Goal: Navigation & Orientation: Understand site structure

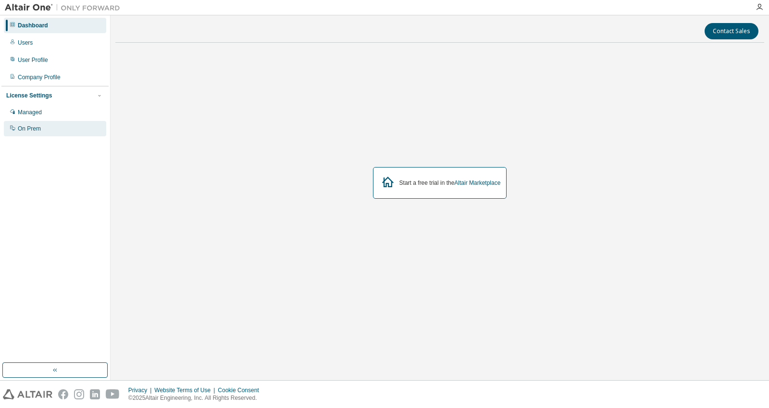
click at [65, 128] on div "On Prem" at bounding box center [55, 128] width 102 height 15
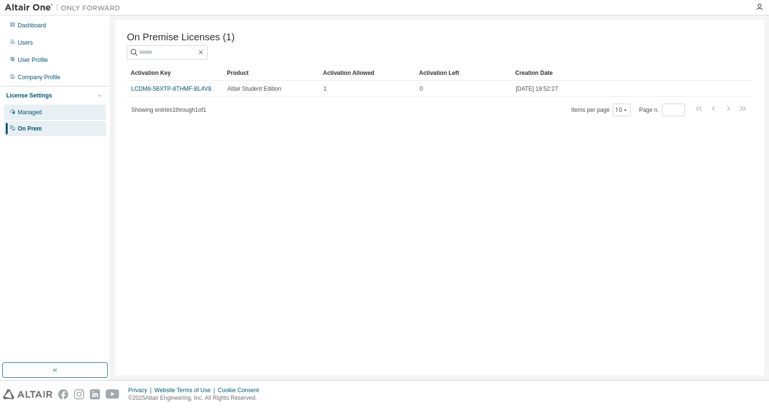
click at [71, 114] on div "Managed" at bounding box center [55, 112] width 102 height 15
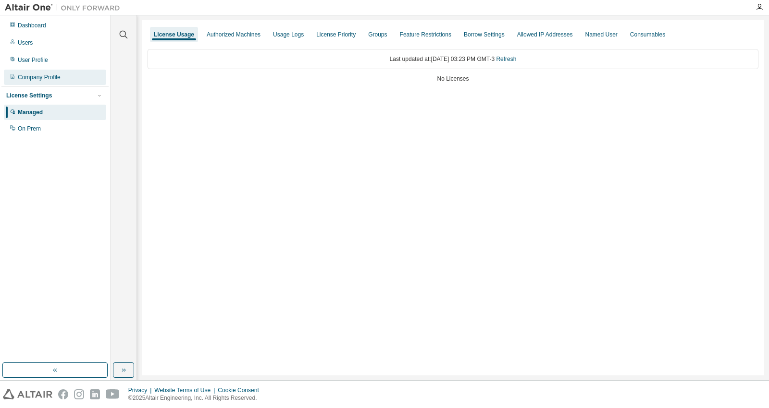
click at [64, 84] on div "Company Profile" at bounding box center [55, 77] width 102 height 15
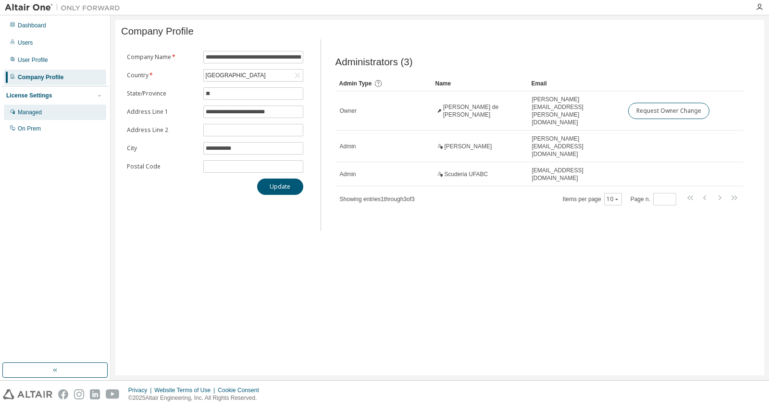
click at [43, 113] on div "Managed" at bounding box center [55, 112] width 102 height 15
